Goal: Task Accomplishment & Management: Manage account settings

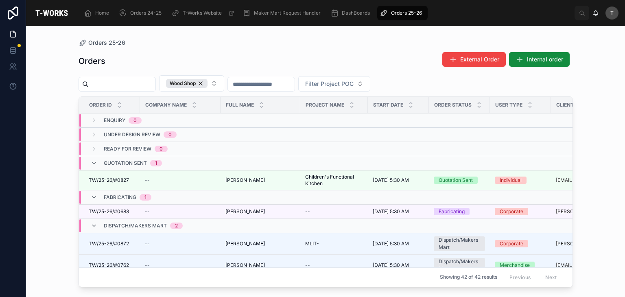
scroll to position [21, 0]
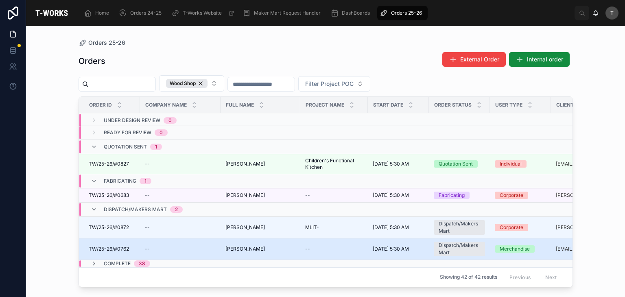
click at [234, 246] on td "[PERSON_NAME] [PERSON_NAME]" at bounding box center [261, 249] width 80 height 22
click at [263, 246] on span "[PERSON_NAME]" at bounding box center [244, 249] width 39 height 7
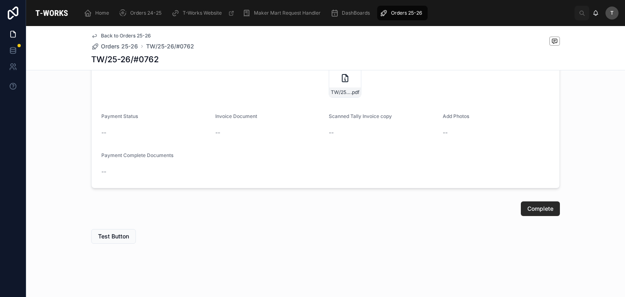
scroll to position [312, 0]
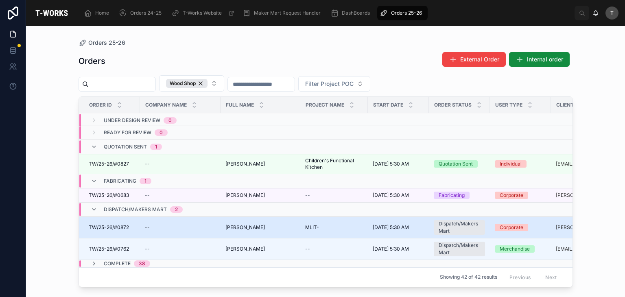
scroll to position [21, 0]
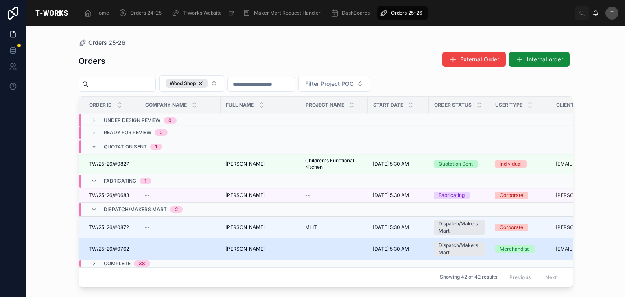
click at [226, 246] on span "[PERSON_NAME]" at bounding box center [244, 249] width 39 height 7
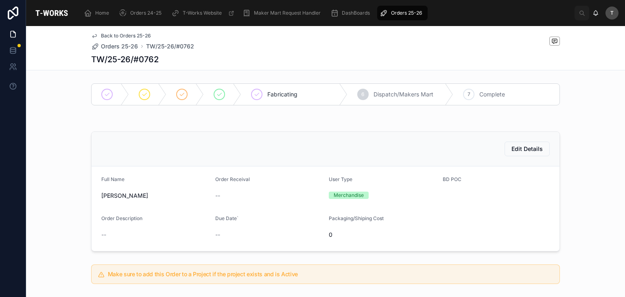
scroll to position [244, 0]
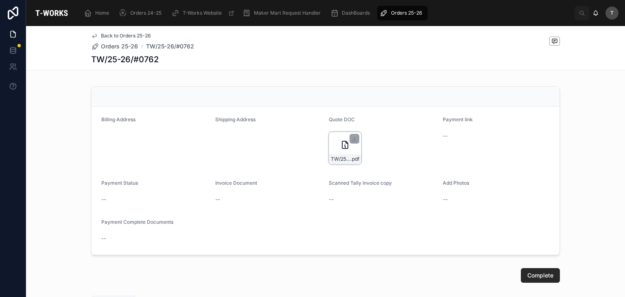
click at [333, 162] on div "TW/25-26/#0762 .pdf" at bounding box center [345, 159] width 32 height 10
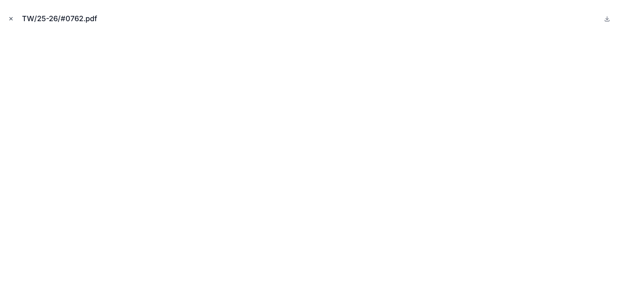
click at [11, 20] on icon "Close modal" at bounding box center [11, 19] width 6 height 6
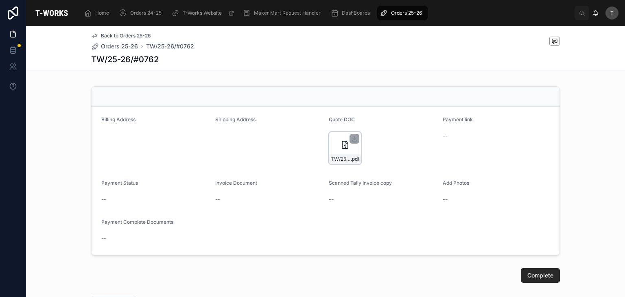
click at [350, 134] on div at bounding box center [355, 139] width 10 height 10
click at [352, 139] on icon at bounding box center [354, 139] width 7 height 7
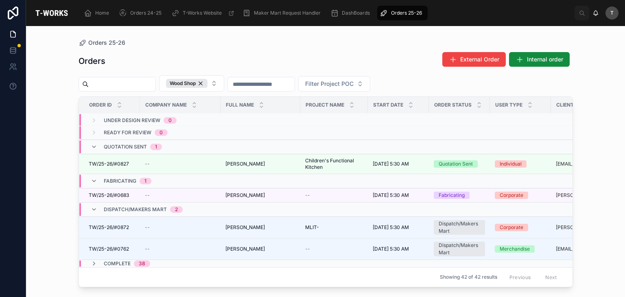
scroll to position [21, 0]
click at [124, 206] on span "Dispatch/Makers Mart" at bounding box center [135, 209] width 63 height 7
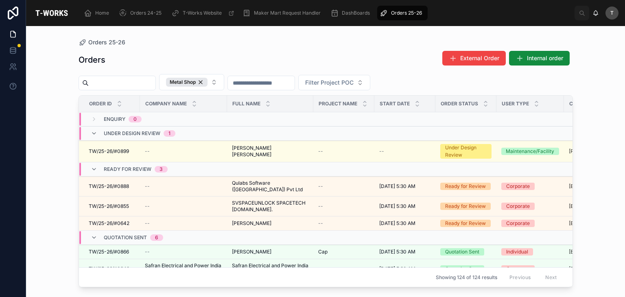
click at [217, 53] on div "Orders External Order Internal order" at bounding box center [326, 59] width 495 height 19
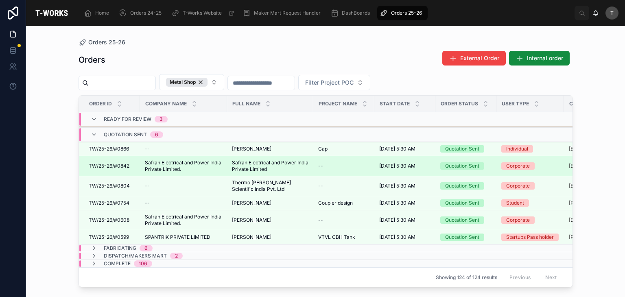
scroll to position [109, 0]
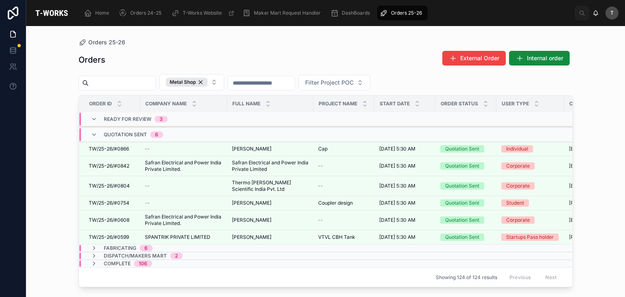
click at [140, 245] on span "6" at bounding box center [146, 248] width 13 height 7
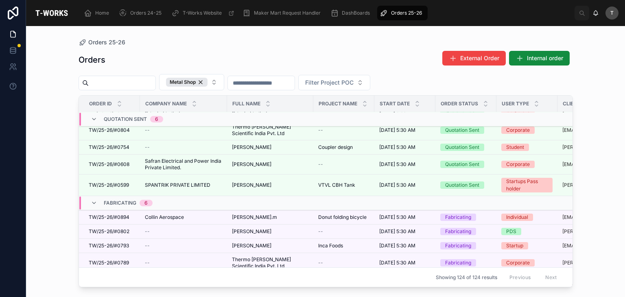
scroll to position [207, 0]
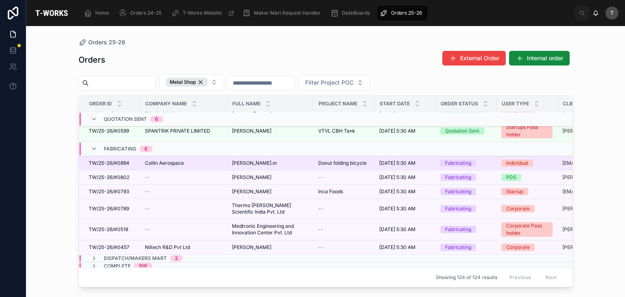
click at [180, 160] on span "Collin Aerospace" at bounding box center [164, 163] width 39 height 7
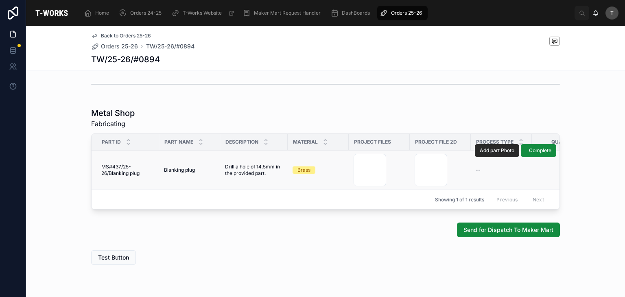
scroll to position [407, 0]
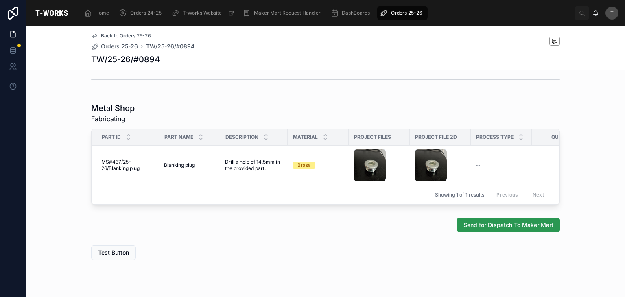
click at [519, 228] on span "Send for Dispatch To Maker Mart" at bounding box center [509, 225] width 90 height 8
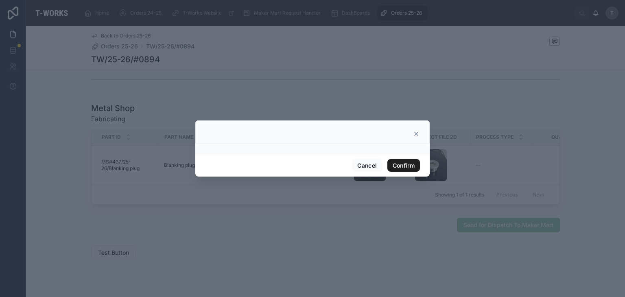
click at [408, 164] on button "Confirm" at bounding box center [403, 165] width 33 height 13
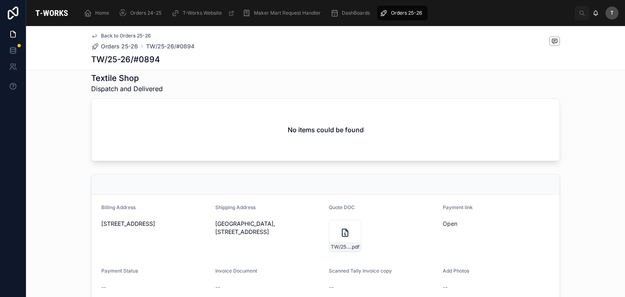
scroll to position [436, 0]
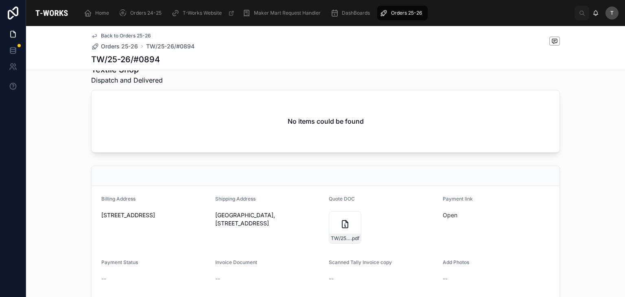
click at [0, 0] on icon at bounding box center [0, 0] width 0 height 0
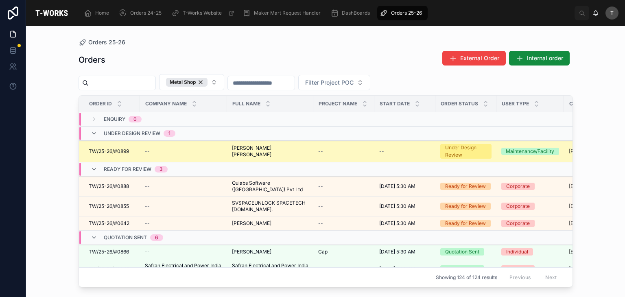
click at [116, 152] on span "TW/25-26/#0899" at bounding box center [109, 151] width 40 height 7
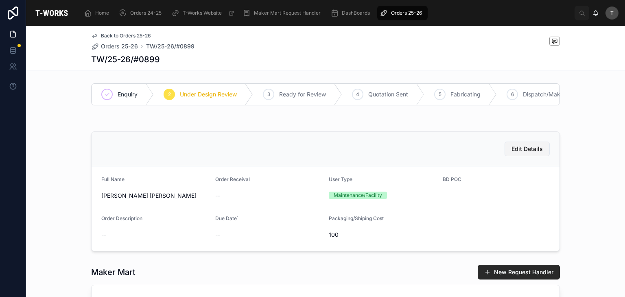
click at [531, 153] on span "Edit Details" at bounding box center [527, 149] width 31 height 8
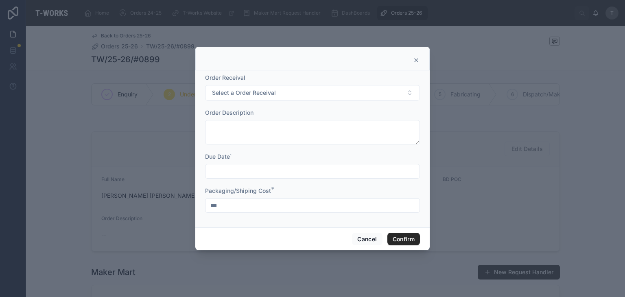
click at [259, 212] on form "Order Receival Select a Order Receival Order Description Due Date` Packaging/Sh…" at bounding box center [312, 147] width 215 height 147
click at [251, 200] on input "***" at bounding box center [313, 205] width 214 height 11
type input "*"
click at [401, 238] on button "Confirm" at bounding box center [403, 239] width 33 height 13
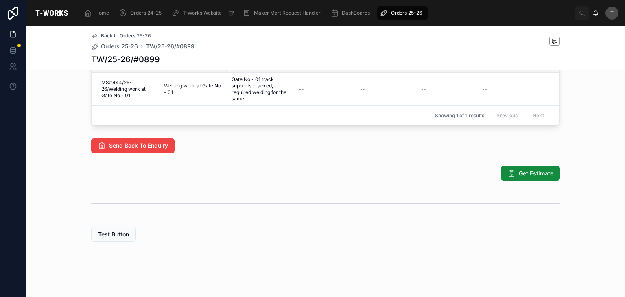
scroll to position [366, 0]
click at [523, 177] on span "Get Estimate" at bounding box center [536, 173] width 35 height 8
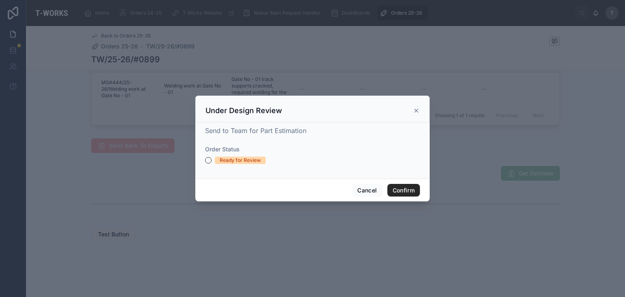
click at [221, 161] on div "Ready for Review" at bounding box center [240, 160] width 41 height 7
click at [212, 161] on button "Ready for Review" at bounding box center [208, 160] width 7 height 7
click at [415, 189] on button "Confirm" at bounding box center [403, 190] width 33 height 13
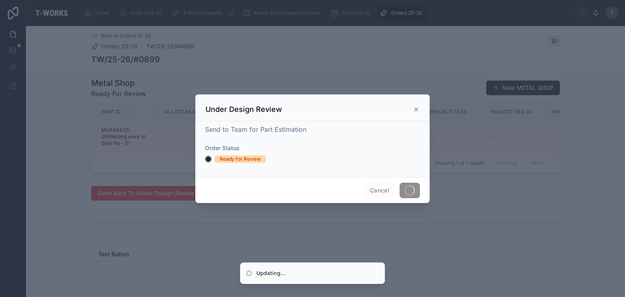
scroll to position [355, 0]
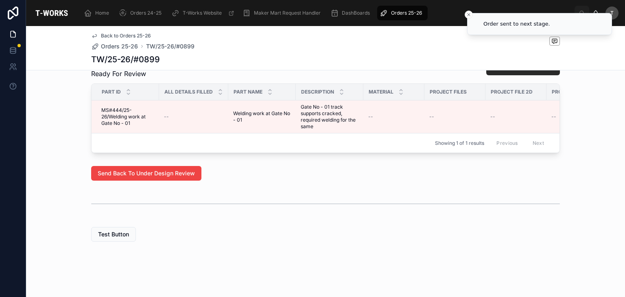
drag, startPoint x: 488, startPoint y: 142, endPoint x: 479, endPoint y: 134, distance: 12.4
click at [481, 136] on div "Showing 1 of 1 results Previous Next" at bounding box center [326, 143] width 468 height 20
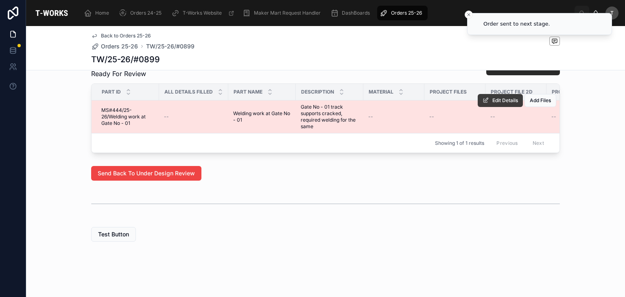
click at [493, 97] on span "Edit Details" at bounding box center [506, 100] width 26 height 7
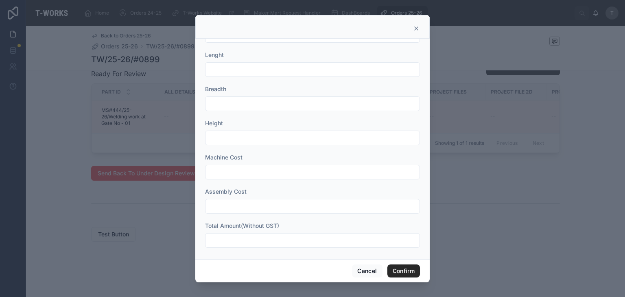
scroll to position [303, 0]
click at [230, 232] on input "text" at bounding box center [313, 237] width 214 height 11
type input "*"
click at [398, 270] on button "Confirm" at bounding box center [403, 271] width 33 height 13
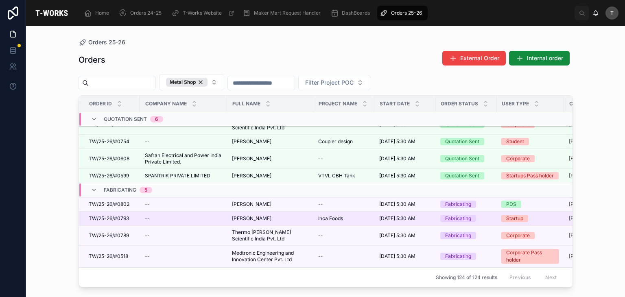
scroll to position [192, 0]
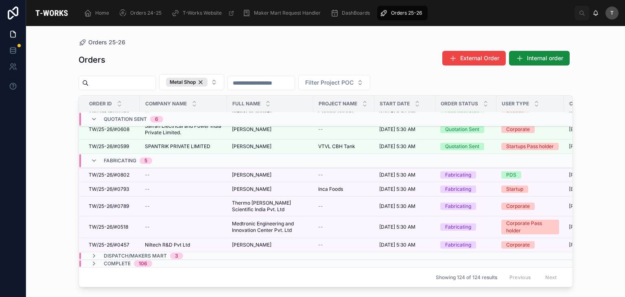
click at [139, 253] on span "Dispatch/Makers Mart" at bounding box center [135, 256] width 63 height 7
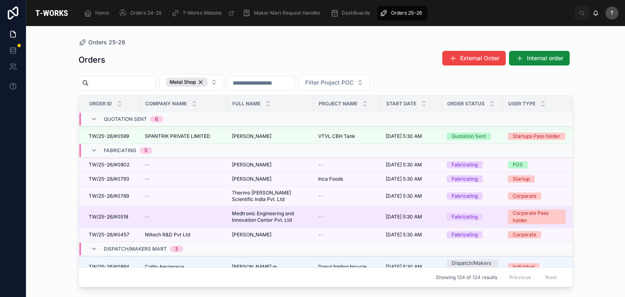
scroll to position [207, 0]
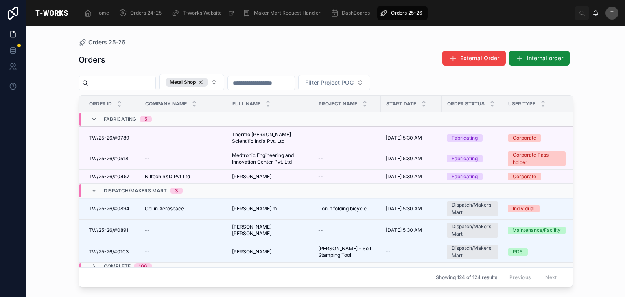
click at [137, 188] on span "Dispatch/Makers Mart" at bounding box center [135, 191] width 63 height 7
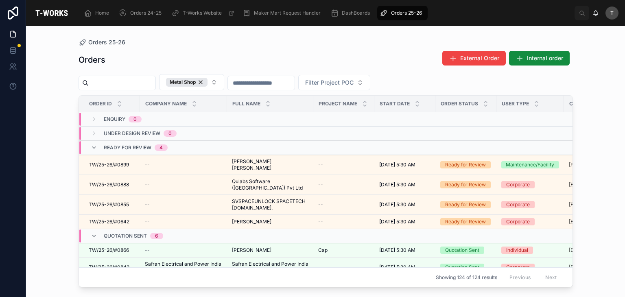
scroll to position [0, 0]
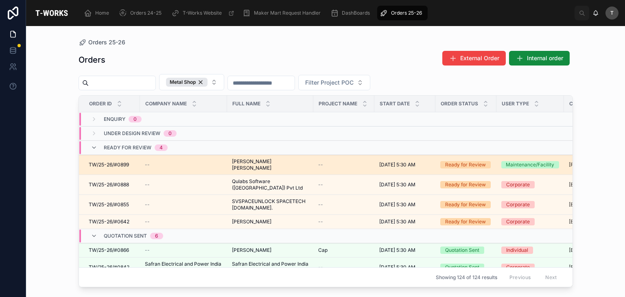
click at [270, 158] on span "MUPPARAPU MANIKANTA ANJANI PRASAD" at bounding box center [270, 164] width 77 height 13
click at [279, 164] on span "MUPPARAPU MANIKANTA ANJANI PRASAD" at bounding box center [270, 164] width 77 height 13
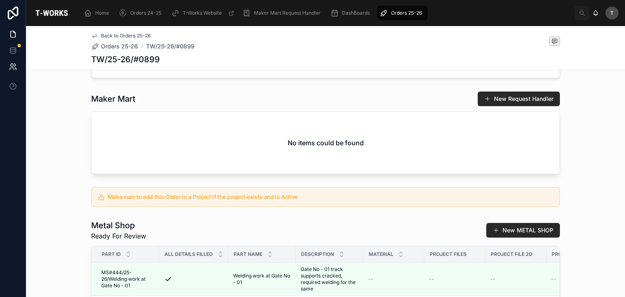
scroll to position [151, 0]
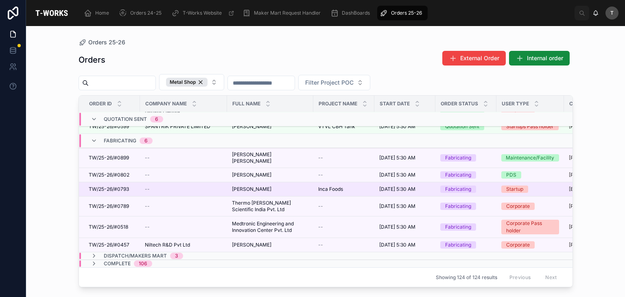
scroll to position [192, 0]
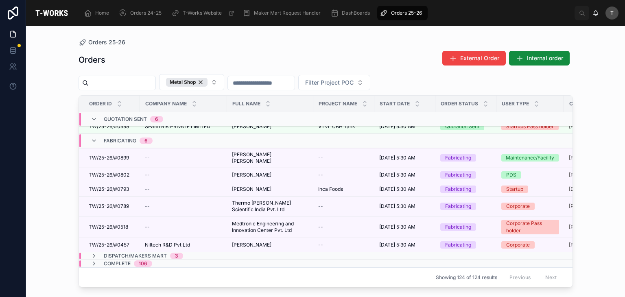
click at [186, 253] on div "Dispatch/Makers Mart 3" at bounding box center [137, 256] width 112 height 7
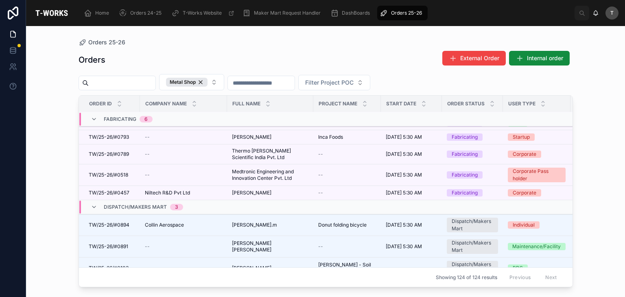
click at [119, 210] on span "Dispatch/Makers Mart" at bounding box center [135, 207] width 63 height 7
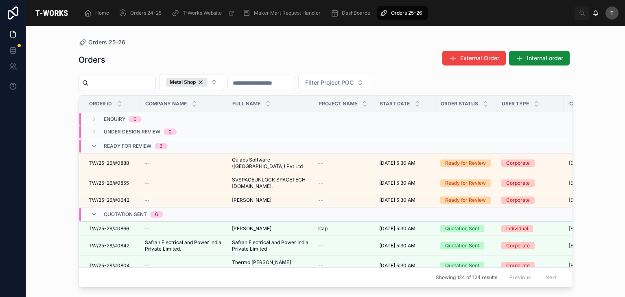
scroll to position [0, 0]
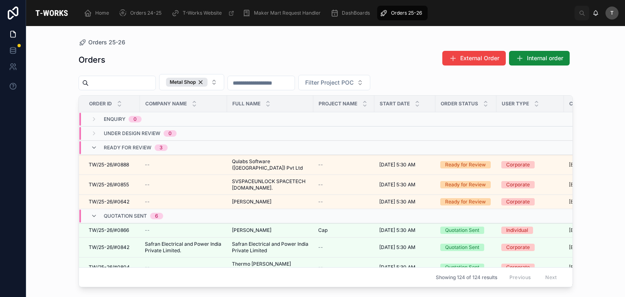
click at [137, 223] on td "TW/25-26/#0866 TW/25-26/#0866" at bounding box center [109, 230] width 61 height 14
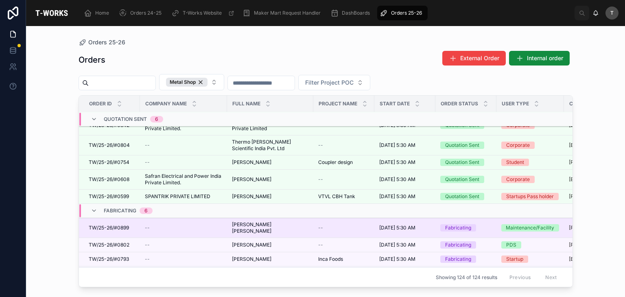
click at [116, 229] on span "TW/25-26/#0899" at bounding box center [109, 228] width 40 height 7
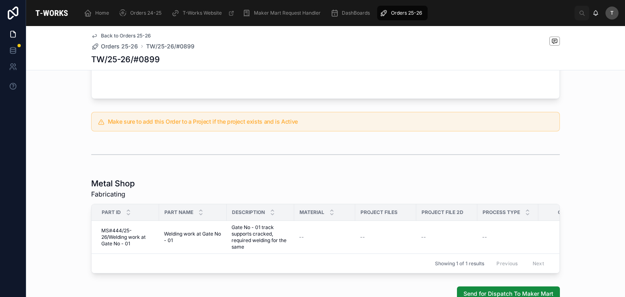
scroll to position [431, 0]
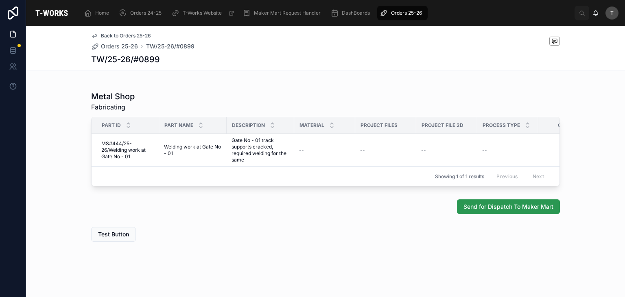
click at [480, 212] on button "Send for Dispatch To Maker Mart" at bounding box center [508, 206] width 103 height 15
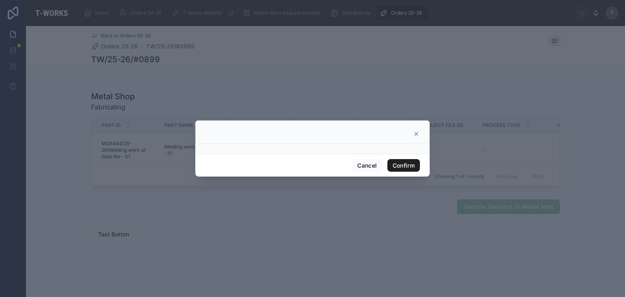
click at [399, 167] on button "Confirm" at bounding box center [403, 165] width 33 height 13
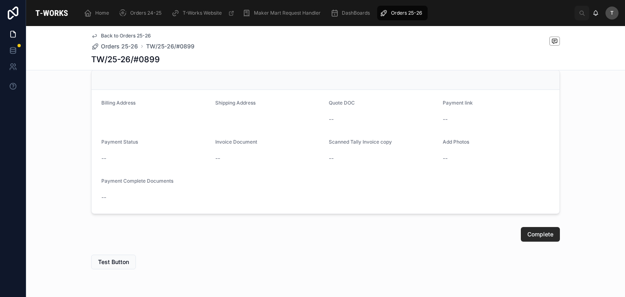
scroll to position [456, 0]
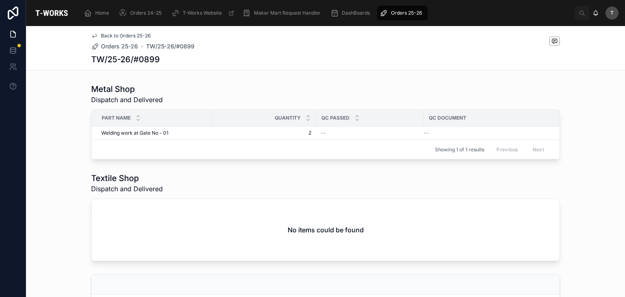
scroll to position [244, 0]
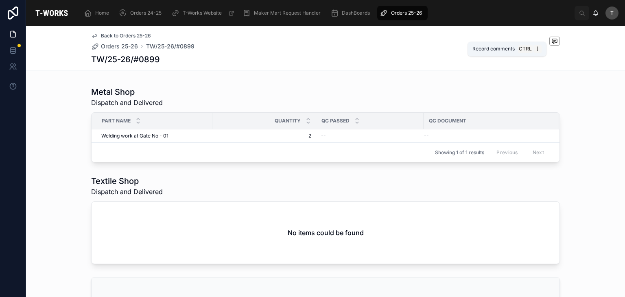
click at [554, 43] on icon at bounding box center [555, 41] width 7 height 7
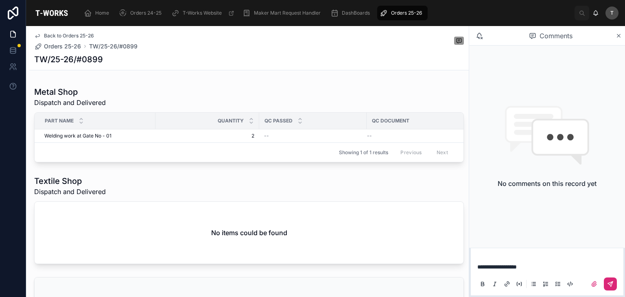
click at [610, 283] on icon at bounding box center [610, 284] width 7 height 7
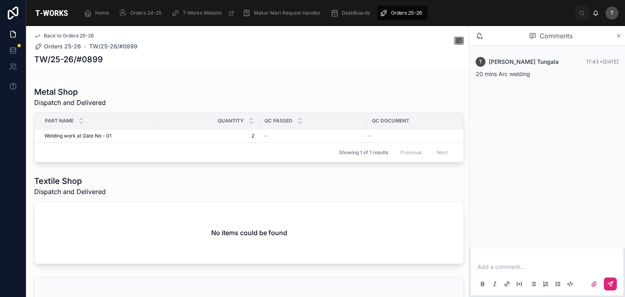
click at [617, 35] on icon at bounding box center [619, 36] width 6 height 7
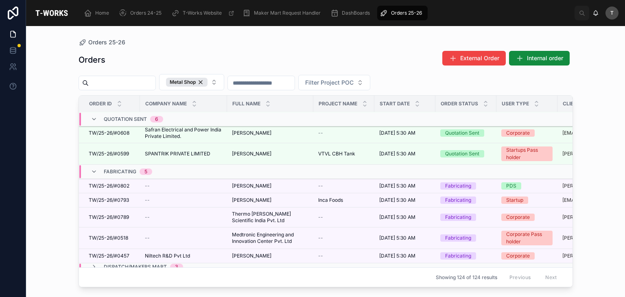
scroll to position [175, 0]
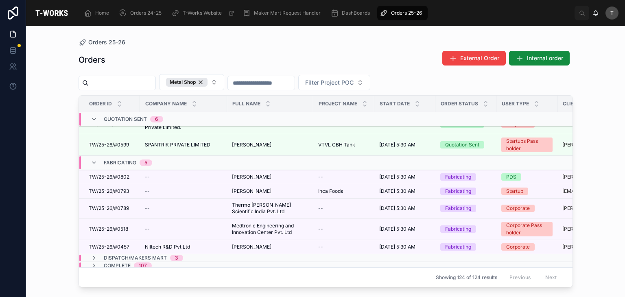
click at [136, 255] on span "Dispatch/Makers Mart" at bounding box center [135, 258] width 63 height 7
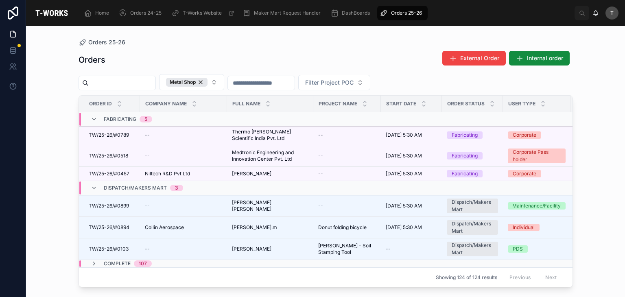
click at [135, 261] on span "107" at bounding box center [143, 264] width 18 height 7
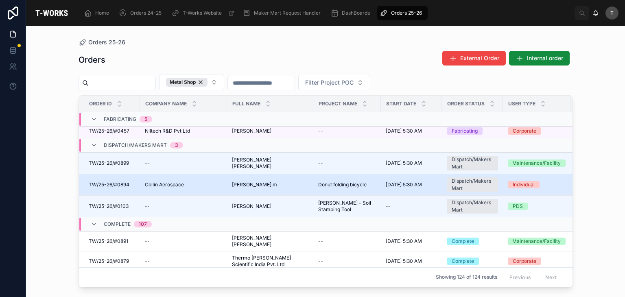
scroll to position [278, 0]
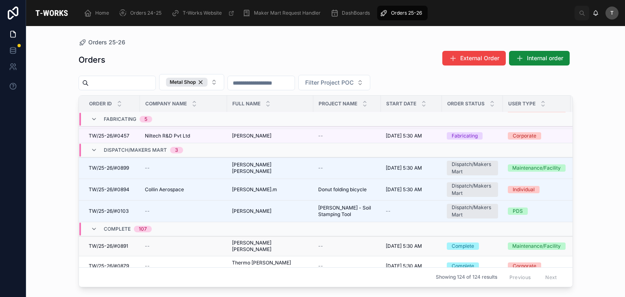
click at [121, 249] on span "TW/25-26/#0891" at bounding box center [108, 246] width 39 height 7
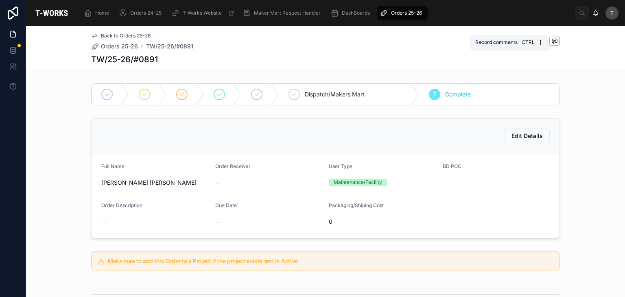
click at [554, 42] on icon at bounding box center [554, 41] width 5 height 4
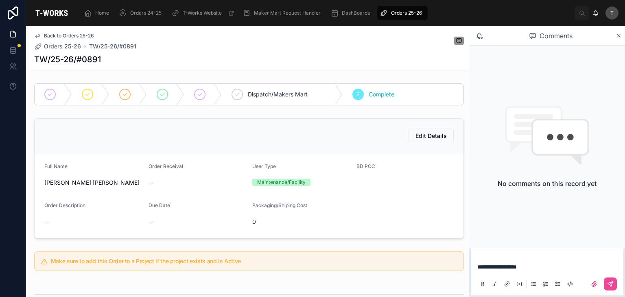
click at [617, 286] on div at bounding box center [547, 284] width 143 height 16
click at [611, 286] on icon at bounding box center [610, 284] width 5 height 5
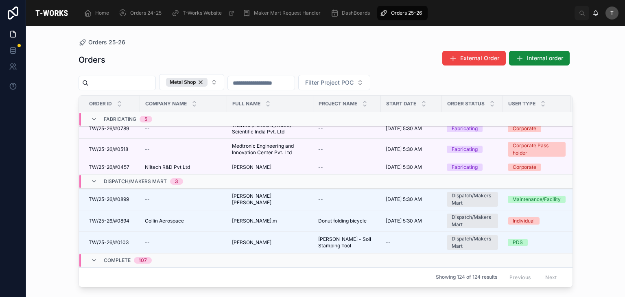
scroll to position [250, 0]
click at [119, 185] on span "Dispatch/Makers Mart" at bounding box center [135, 181] width 63 height 7
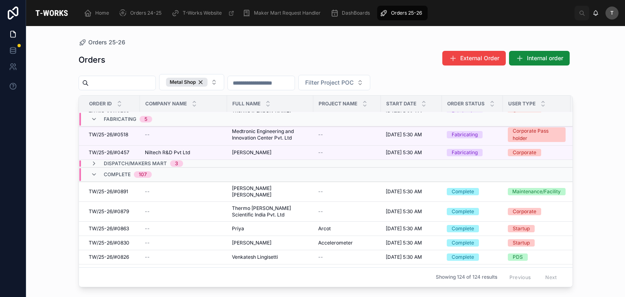
click at [110, 178] on span "Complete" at bounding box center [117, 174] width 27 height 7
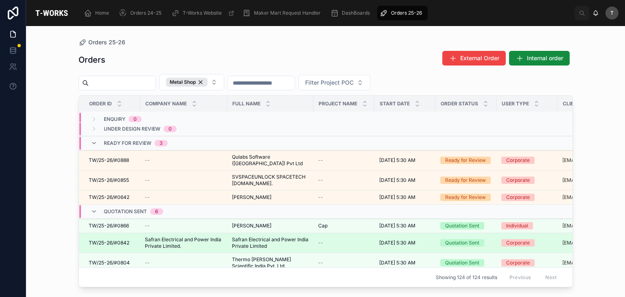
scroll to position [0, 0]
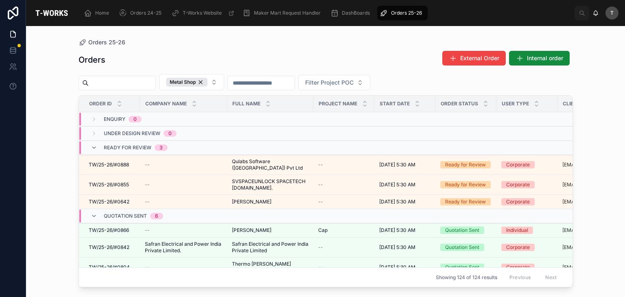
drag, startPoint x: 220, startPoint y: 83, endPoint x: 306, endPoint y: 24, distance: 104.5
click at [208, 83] on div "Metal Shop" at bounding box center [187, 82] width 42 height 9
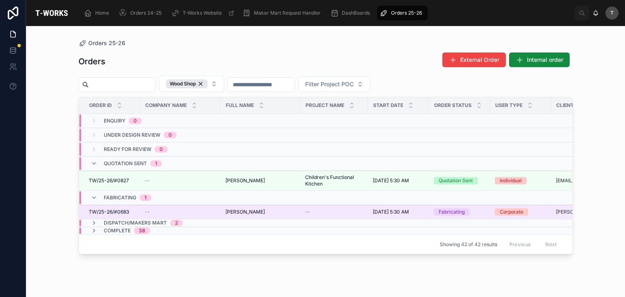
click at [230, 213] on span "[PERSON_NAME]" at bounding box center [244, 212] width 39 height 7
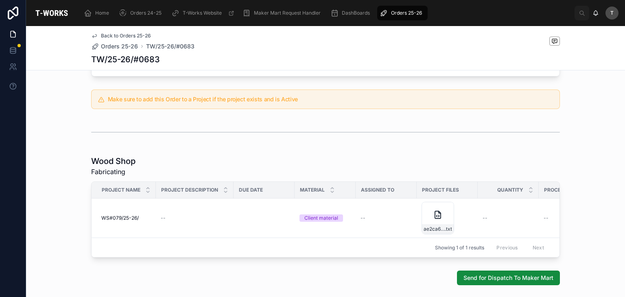
scroll to position [348, 0]
